Goal: Navigation & Orientation: Find specific page/section

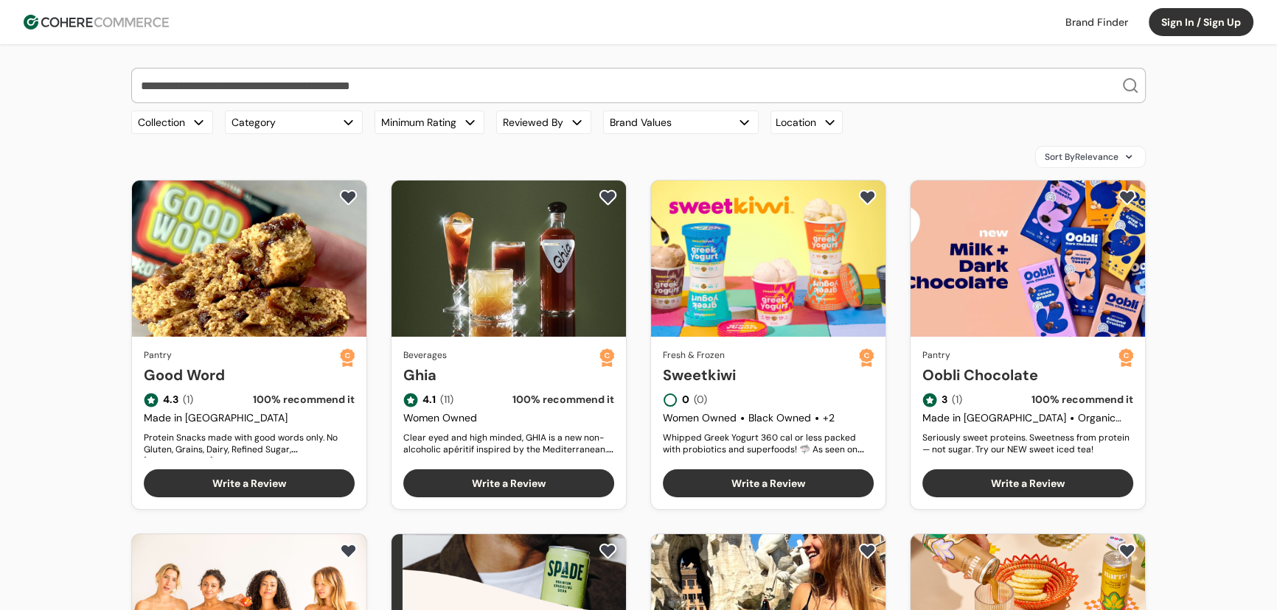
click at [124, 20] on img at bounding box center [96, 22] width 145 height 15
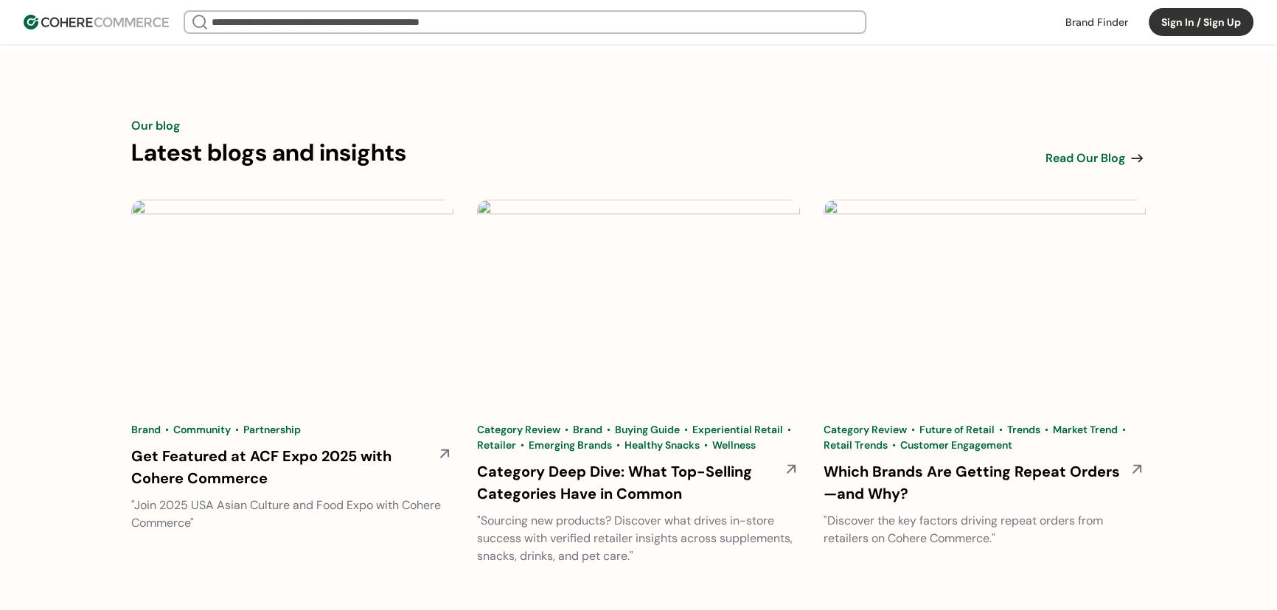
scroll to position [4708, 0]
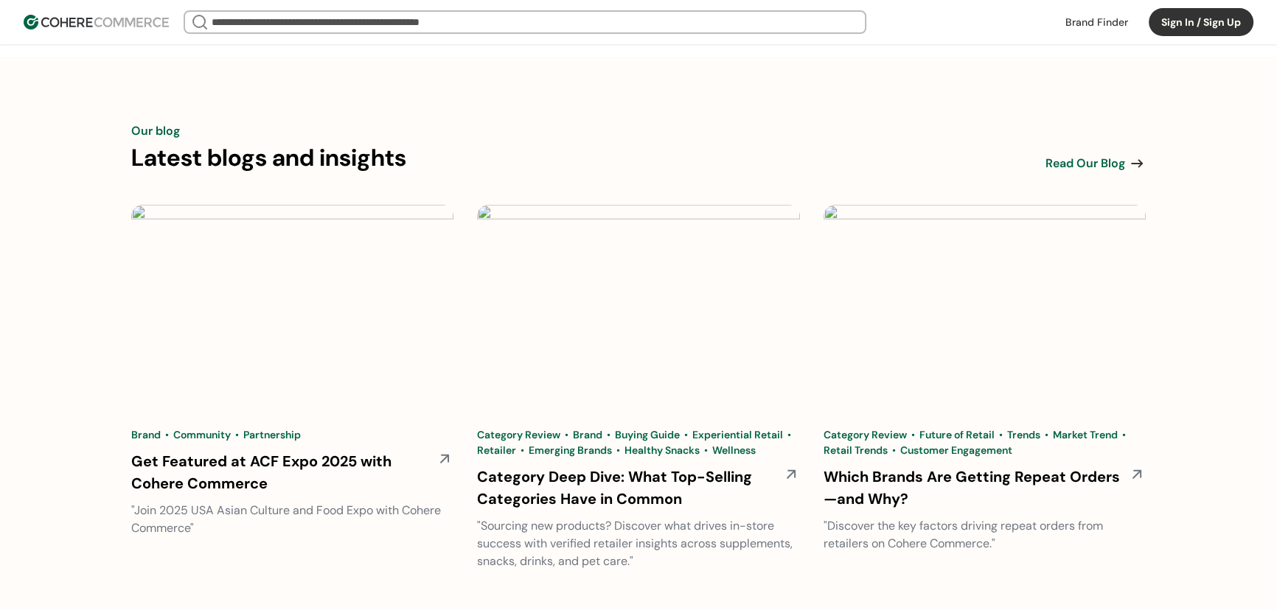
click at [1107, 164] on span "Read Our Blog" at bounding box center [1085, 164] width 80 height 18
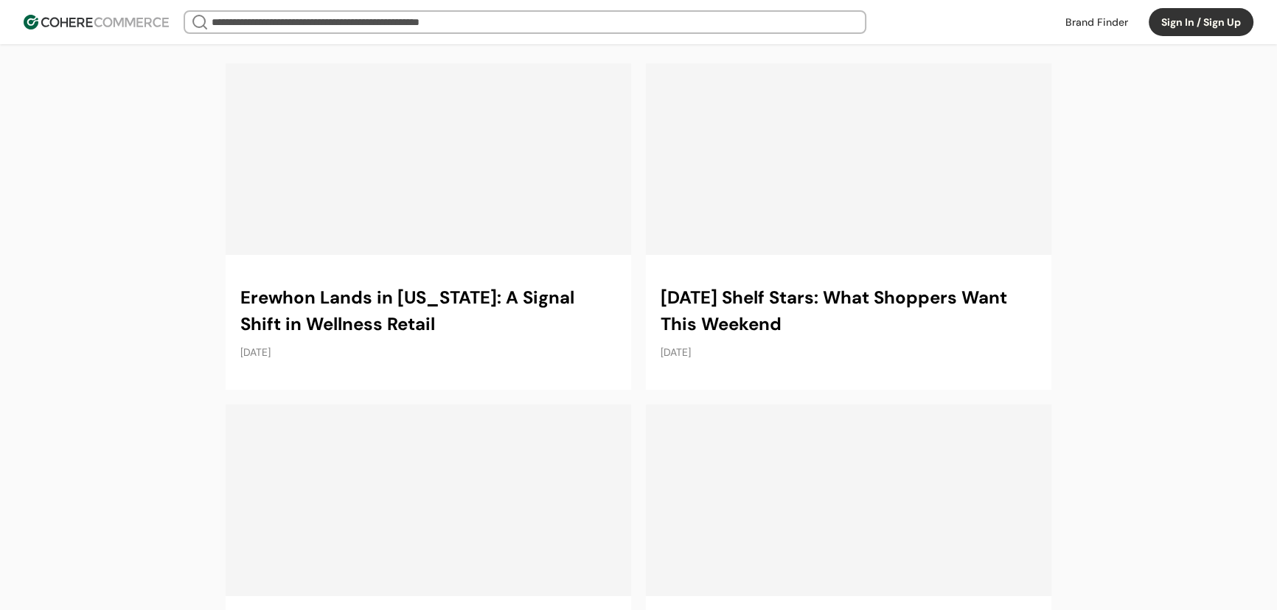
scroll to position [191, 0]
